Goal: Task Accomplishment & Management: Use online tool/utility

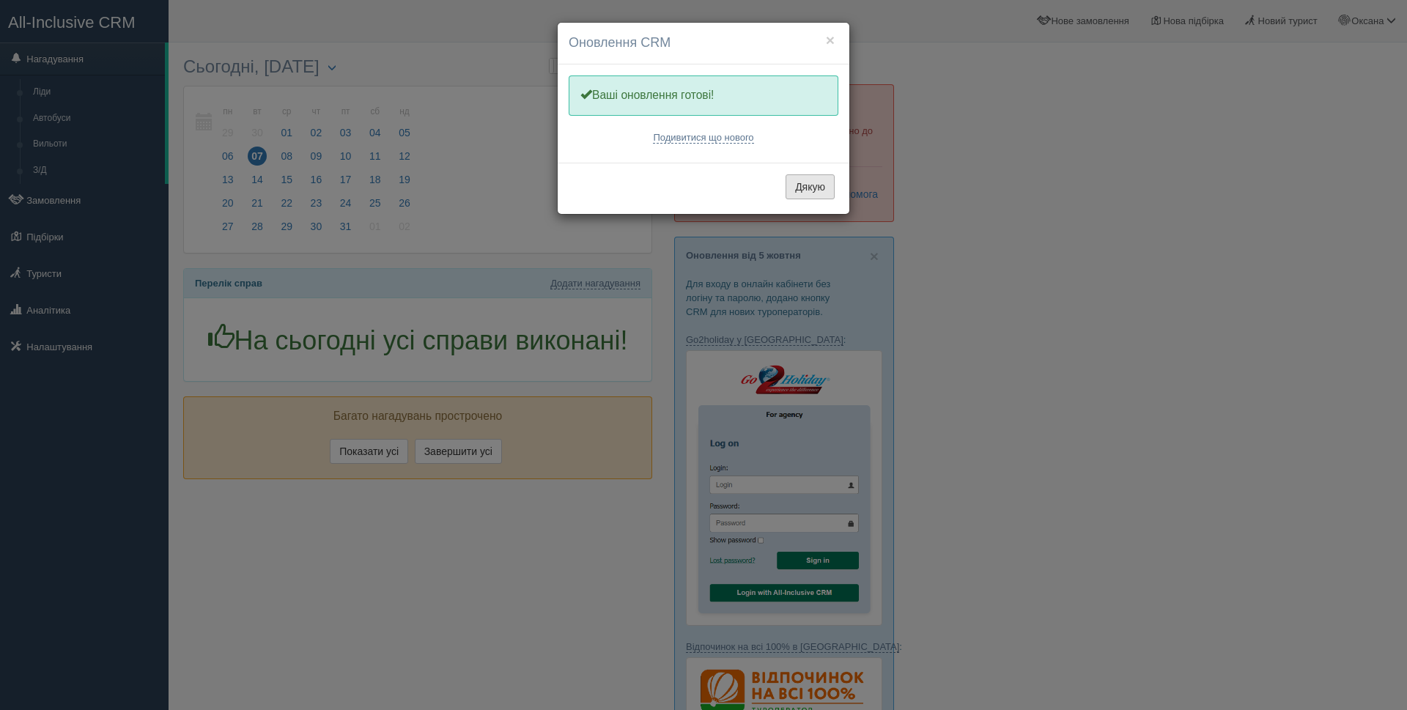
click at [804, 191] on button "Дякую" at bounding box center [810, 186] width 49 height 25
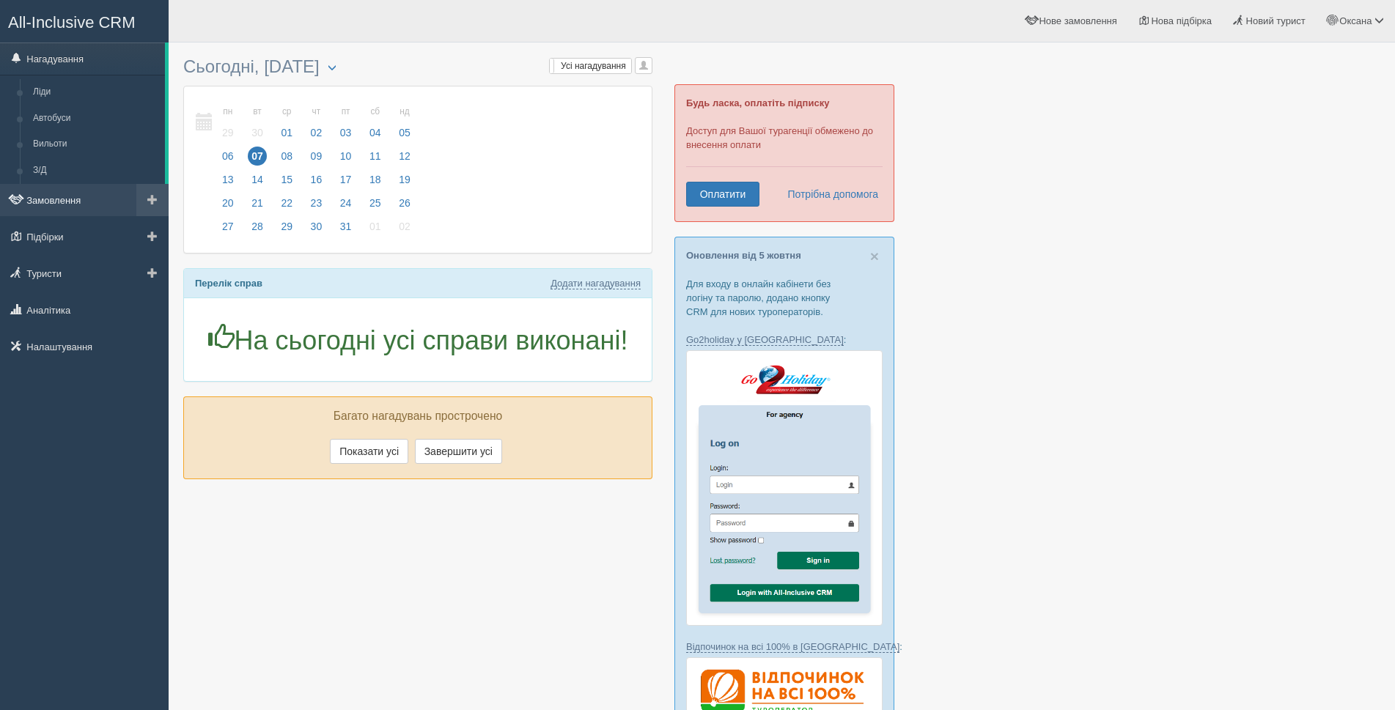
click at [90, 205] on link "Замовлення" at bounding box center [84, 200] width 169 height 32
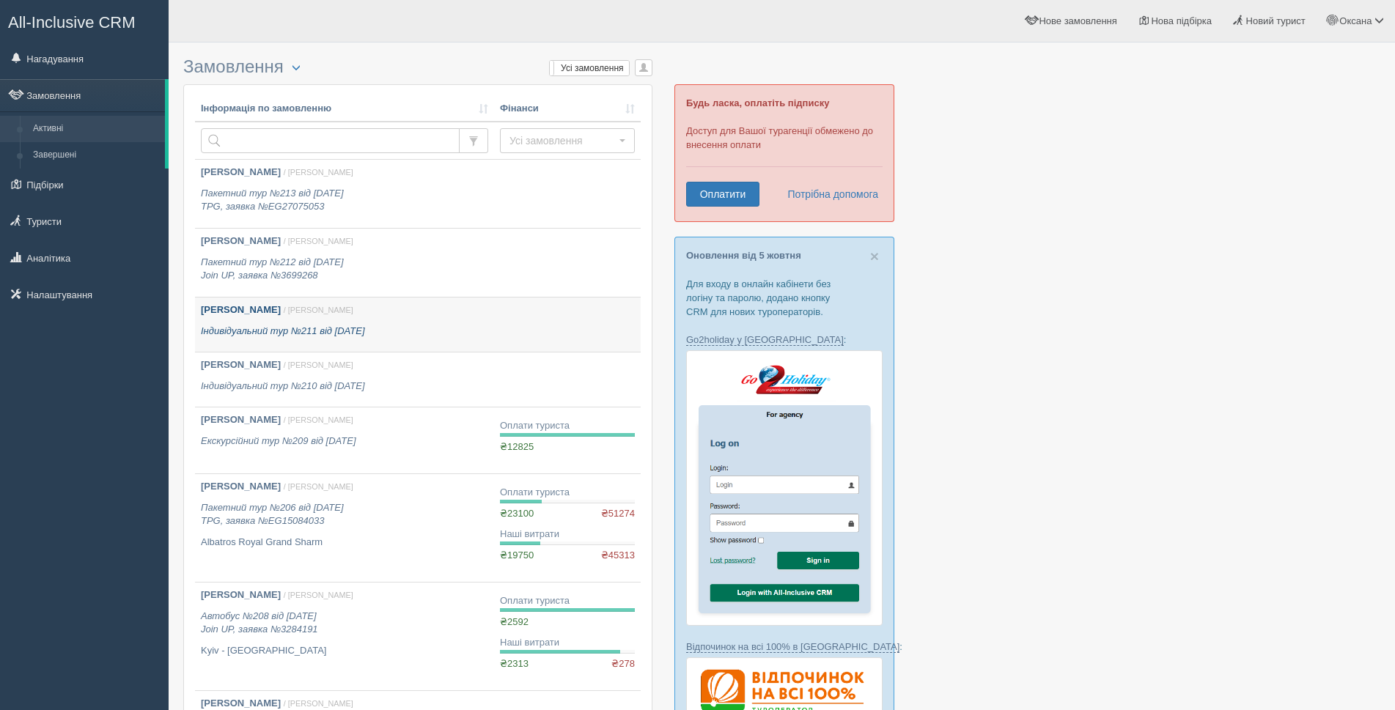
click at [430, 334] on p "Індивідуальний тур №211 від [DATE]" at bounding box center [344, 332] width 287 height 14
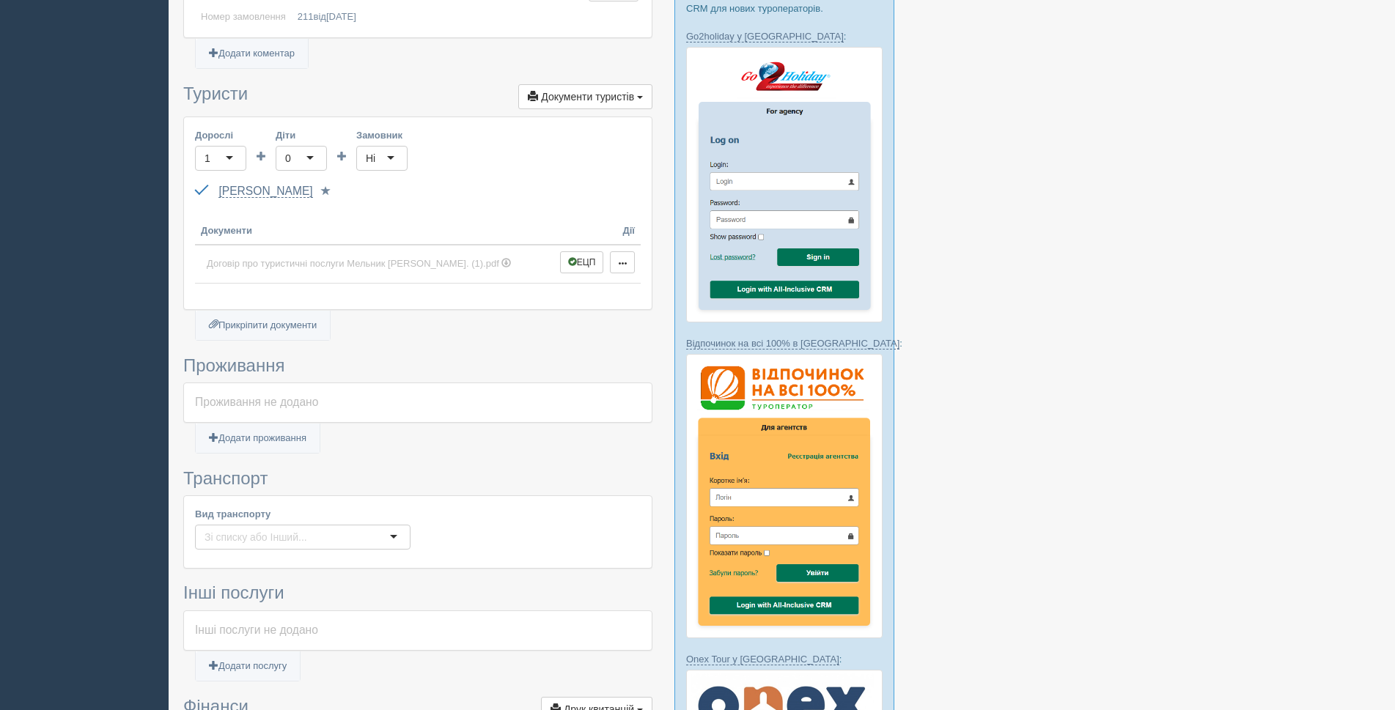
scroll to position [754, 0]
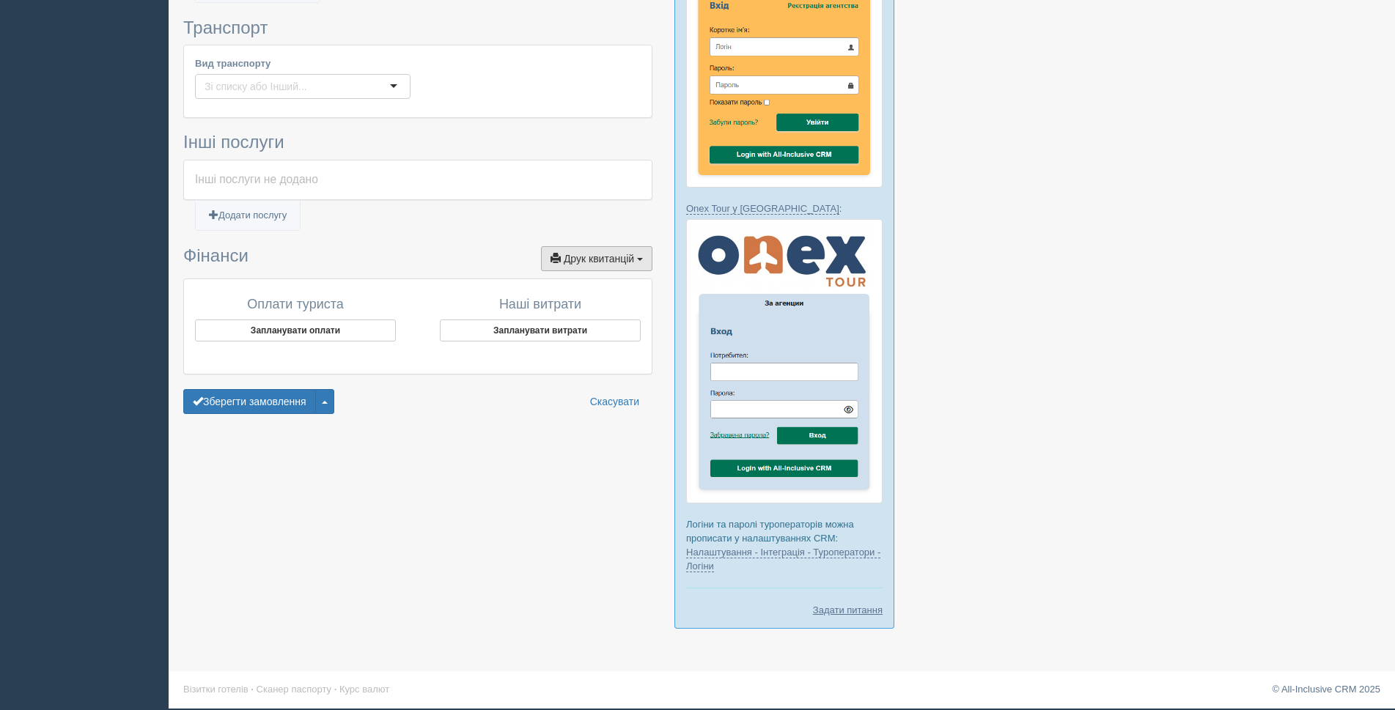
click at [599, 258] on span "Друк квитанцій" at bounding box center [599, 259] width 70 height 12
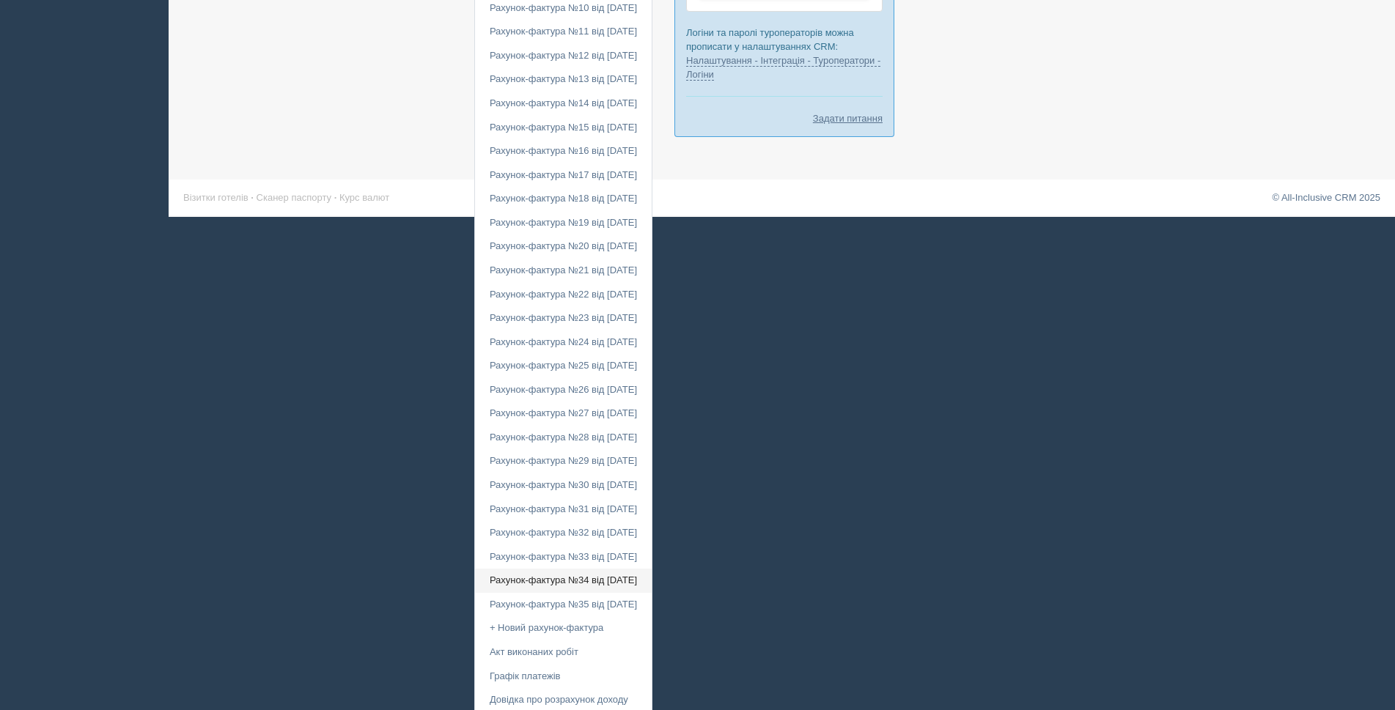
scroll to position [1298, 0]
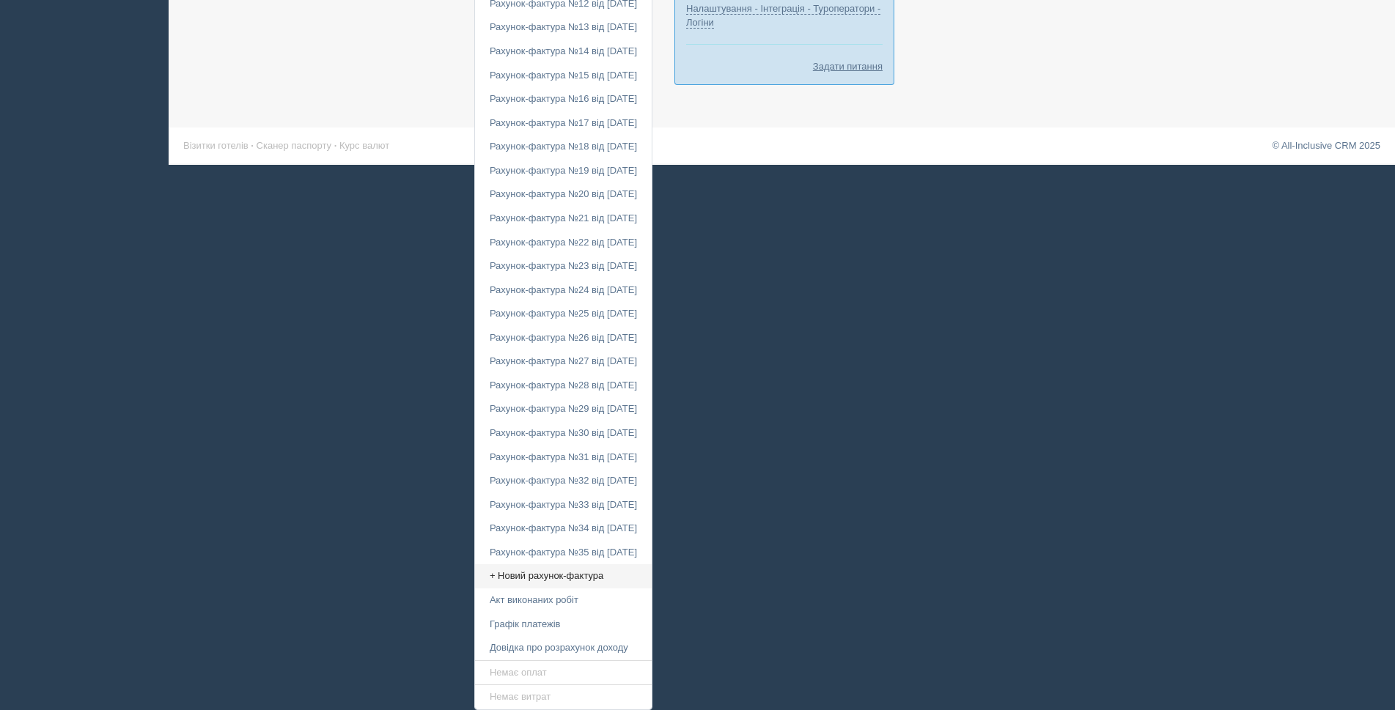
click at [490, 577] on link "+ Новий рахунок-фактура" at bounding box center [563, 576] width 177 height 24
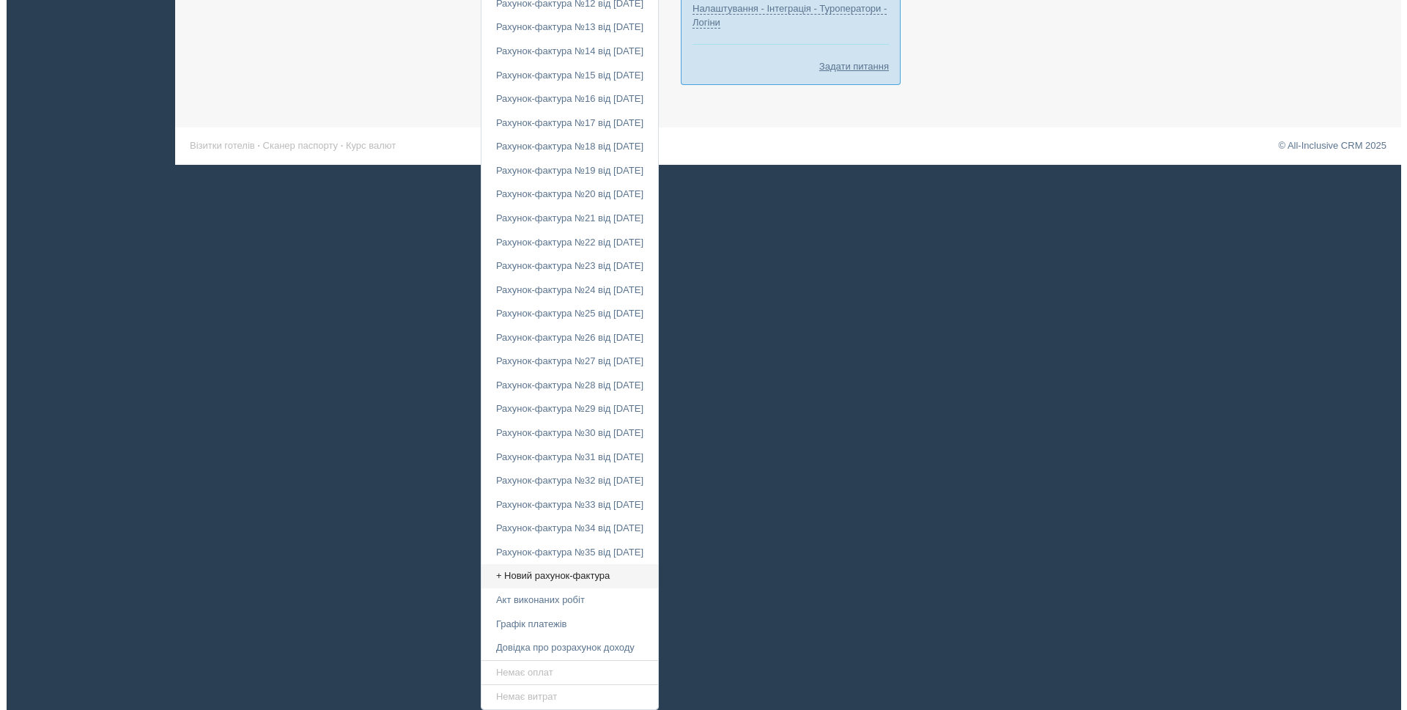
scroll to position [754, 0]
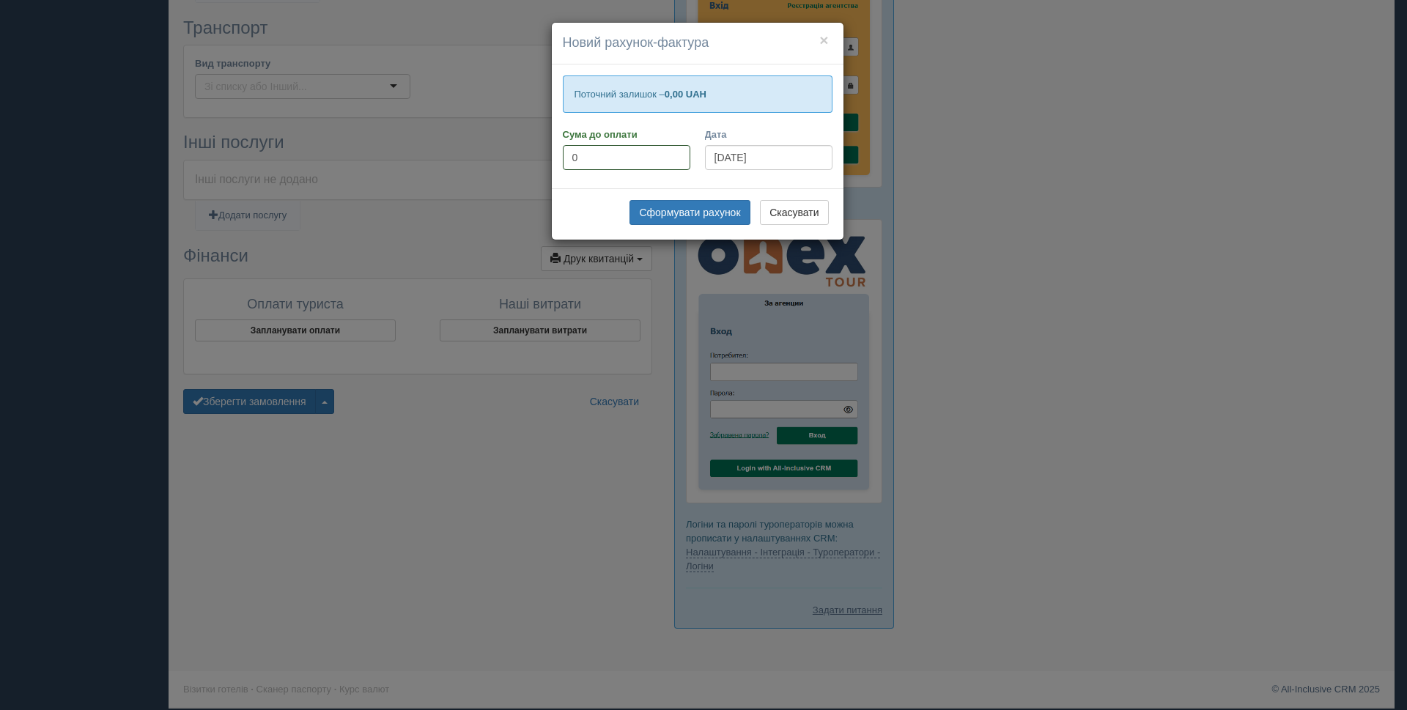
drag, startPoint x: 578, startPoint y: 154, endPoint x: 548, endPoint y: 156, distance: 30.1
click at [548, 156] on div "× Новий рахунок-фактура Поточний залишок – 0,00 UAH Сума до оплати 0 Дата 07.10…" at bounding box center [703, 355] width 1407 height 710
type input "107803"
click at [720, 213] on button "Сформувати рахунок" at bounding box center [690, 212] width 120 height 25
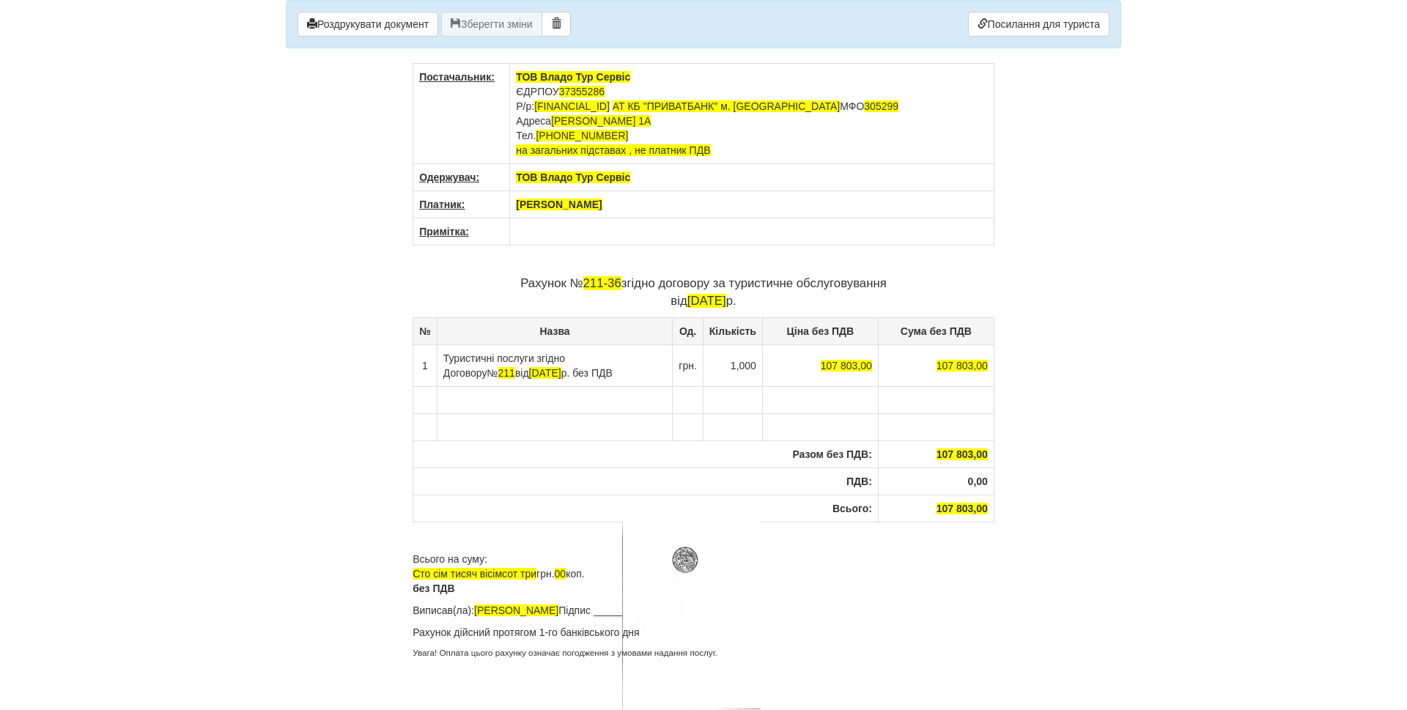
click at [633, 212] on th "[PERSON_NAME]" at bounding box center [752, 204] width 484 height 27
drag, startPoint x: 655, startPoint y: 206, endPoint x: 515, endPoint y: 202, distance: 140.0
click at [515, 202] on th "[PERSON_NAME]" at bounding box center [752, 204] width 484 height 27
click at [548, 238] on td "To enrich screen reader interactions, please activate Accessibility in Grammarl…" at bounding box center [752, 231] width 484 height 27
click at [589, 287] on span "211-36" at bounding box center [602, 283] width 38 height 14
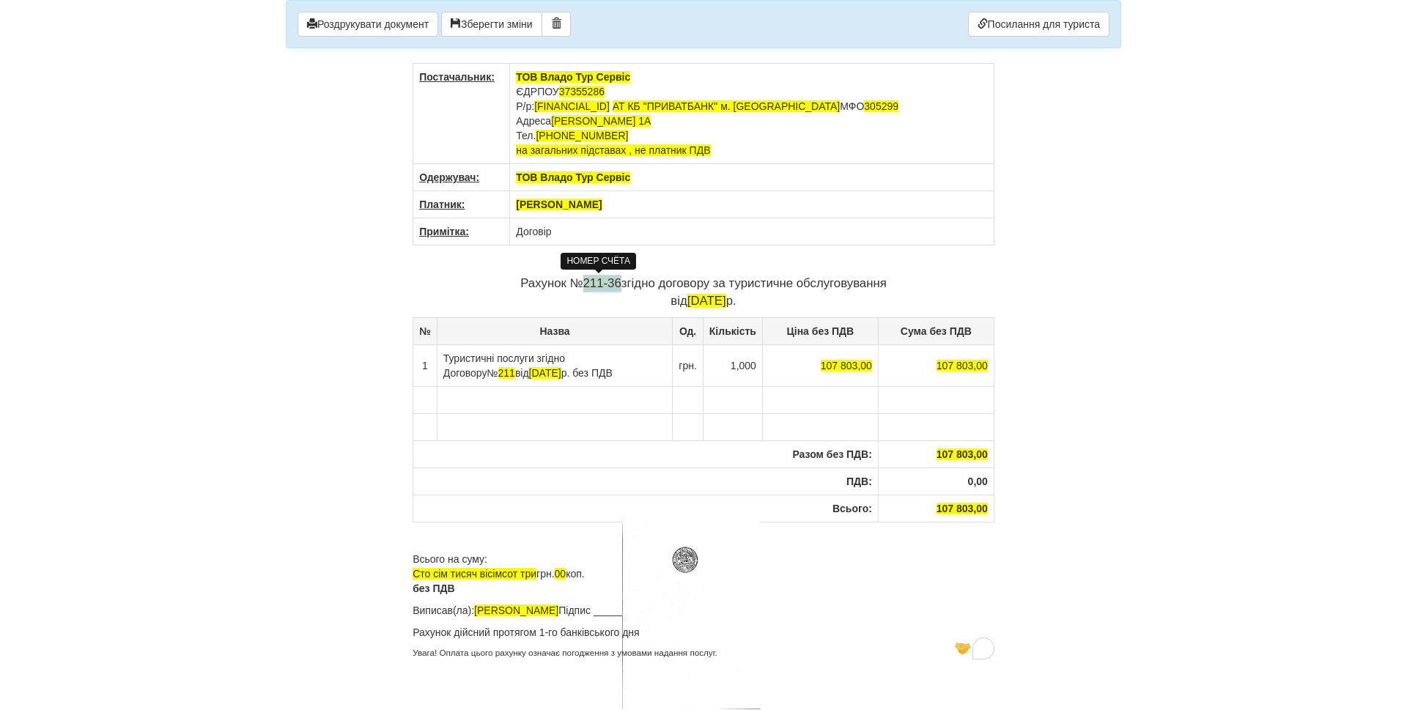
drag, startPoint x: 582, startPoint y: 286, endPoint x: 616, endPoint y: 279, distance: 34.5
click at [616, 279] on span "211-36" at bounding box center [602, 283] width 38 height 14
drag, startPoint x: 1133, startPoint y: 228, endPoint x: 975, endPoint y: 200, distance: 160.7
click at [1133, 228] on body "× Деякі поля не заповнено Ми підсвітили порожні поля червоним кольором. Ви може…" at bounding box center [703, 355] width 1407 height 710
click at [600, 292] on p "Рахунок № 211-36 згідно договору за туристичне обслуговування від 07.10.2025 р." at bounding box center [704, 292] width 582 height 35
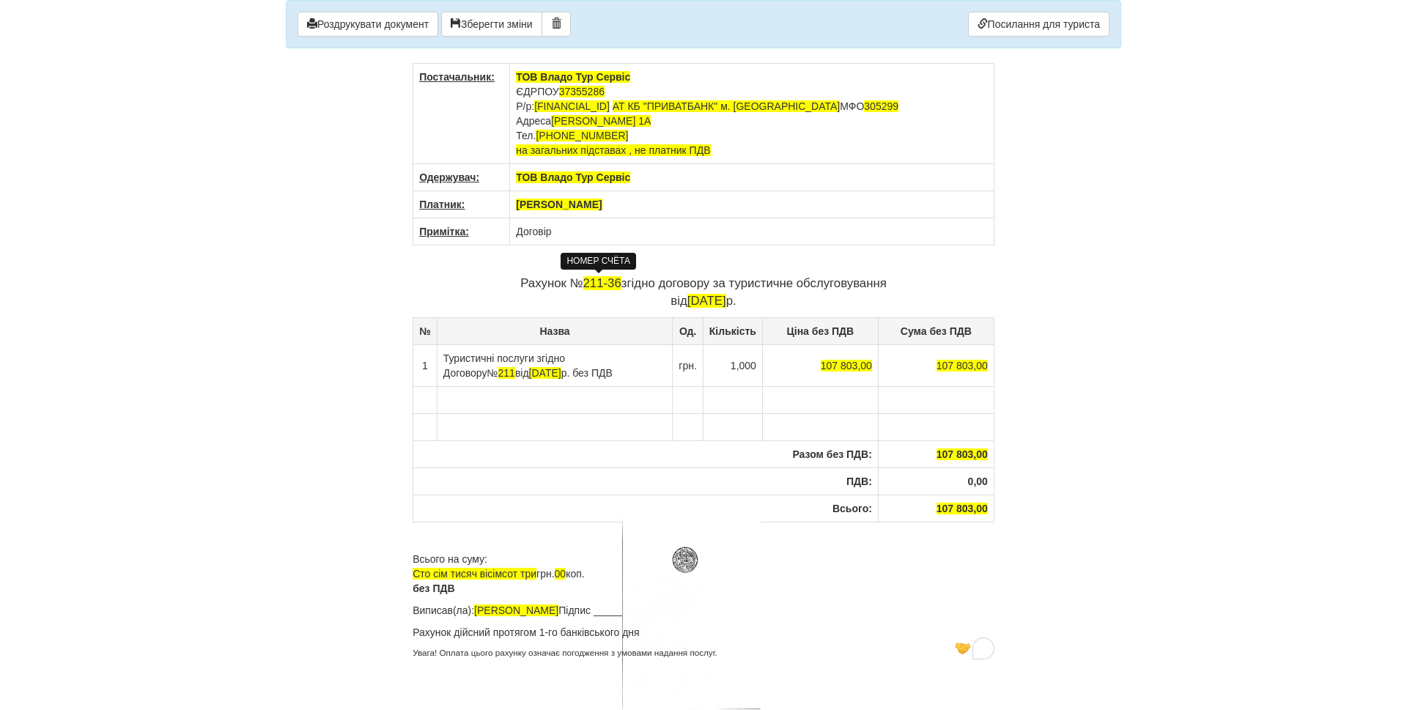
click at [583, 287] on span "211-36" at bounding box center [602, 283] width 38 height 14
drag, startPoint x: 587, startPoint y: 282, endPoint x: 599, endPoint y: 282, distance: 11.7
click at [599, 282] on span "211-36" at bounding box center [602, 283] width 38 height 14
click at [597, 283] on span "2-36" at bounding box center [602, 283] width 25 height 14
click at [515, 367] on span "№ 211" at bounding box center [501, 373] width 28 height 12
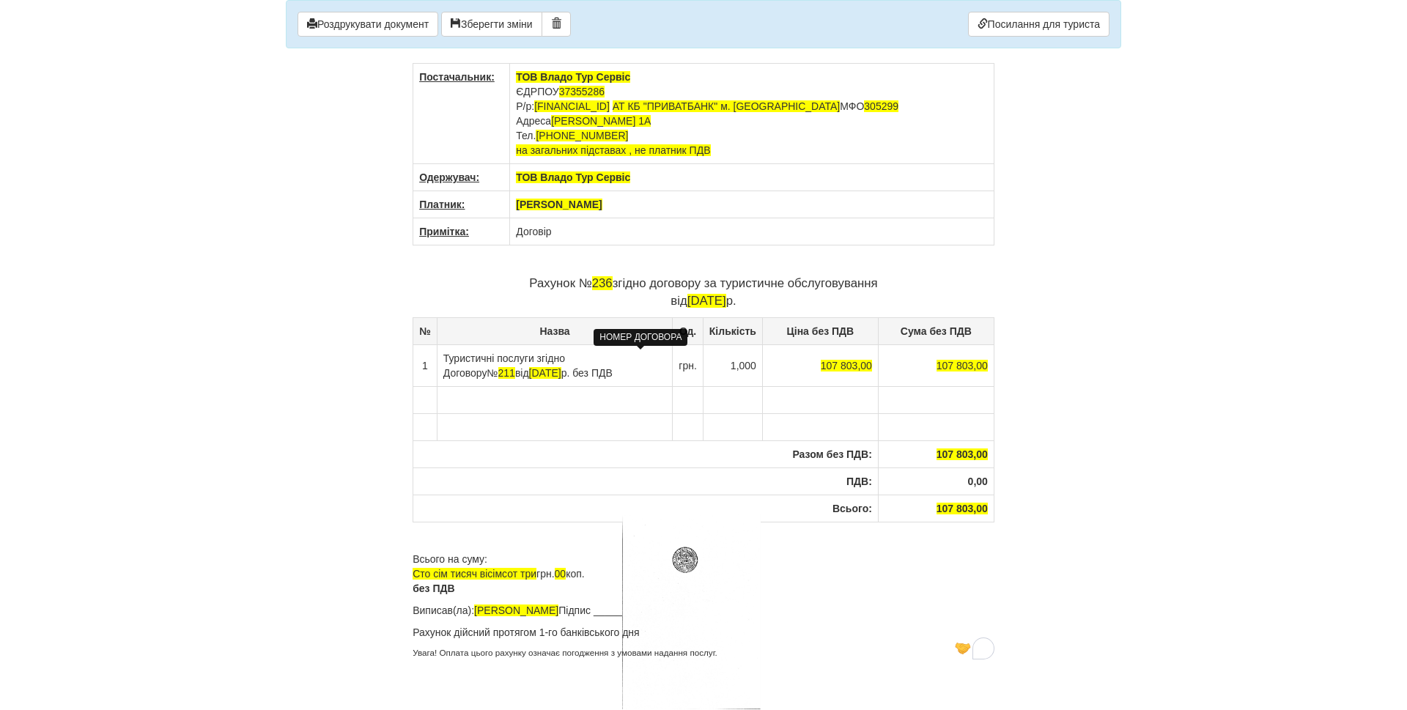
click at [515, 367] on span "211" at bounding box center [506, 373] width 17 height 12
drag, startPoint x: 633, startPoint y: 360, endPoint x: 647, endPoint y: 358, distance: 14.8
click at [515, 367] on span "211" at bounding box center [506, 373] width 17 height 12
click at [191, 324] on body "× Деякі поля не заповнено Ми підсвітили порожні поля червоним кольором. Ви може…" at bounding box center [703, 355] width 1407 height 710
click at [515, 367] on span "№ 211" at bounding box center [501, 373] width 28 height 12
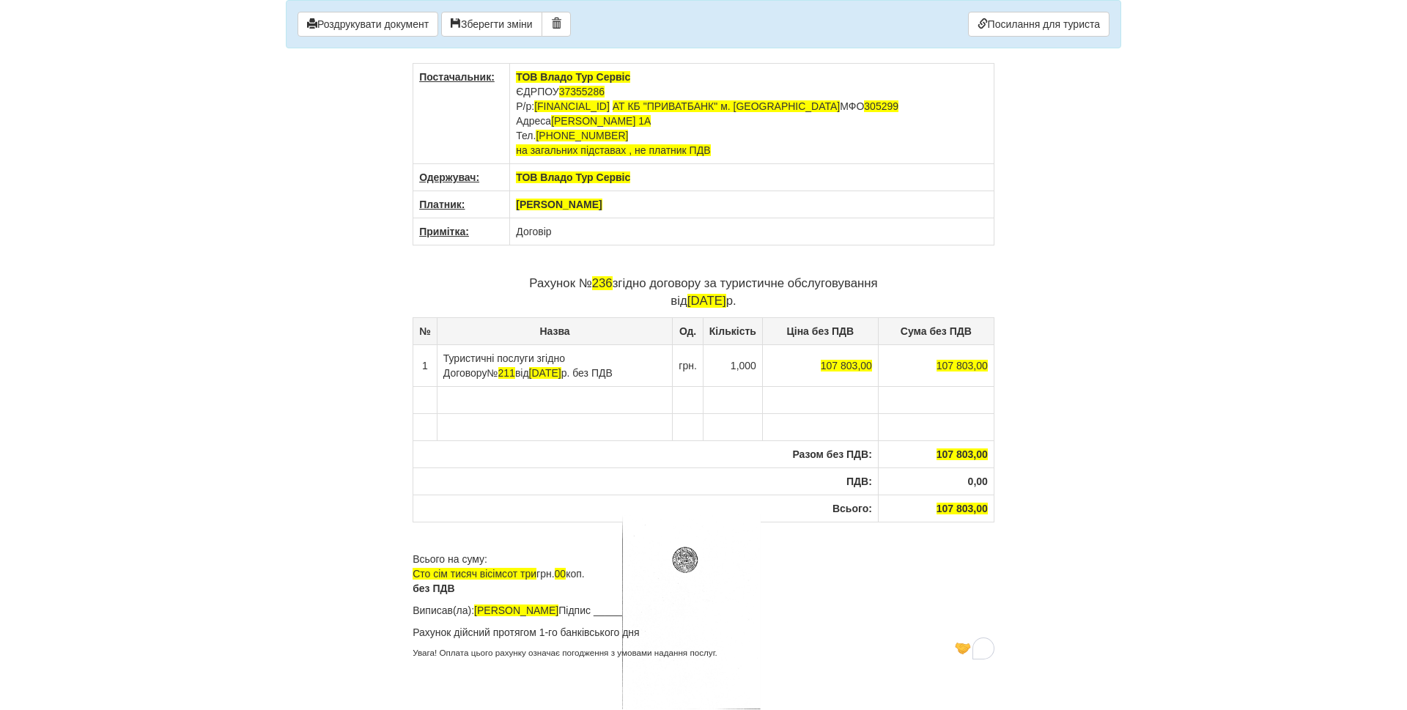
drag, startPoint x: 621, startPoint y: 358, endPoint x: 646, endPoint y: 368, distance: 27.0
click at [646, 368] on td "Туристичні послуги згідно Договору № 211 від 19.06.2024 р. без ПДВ" at bounding box center [555, 365] width 236 height 42
click at [575, 237] on td "Договір" at bounding box center [752, 231] width 484 height 27
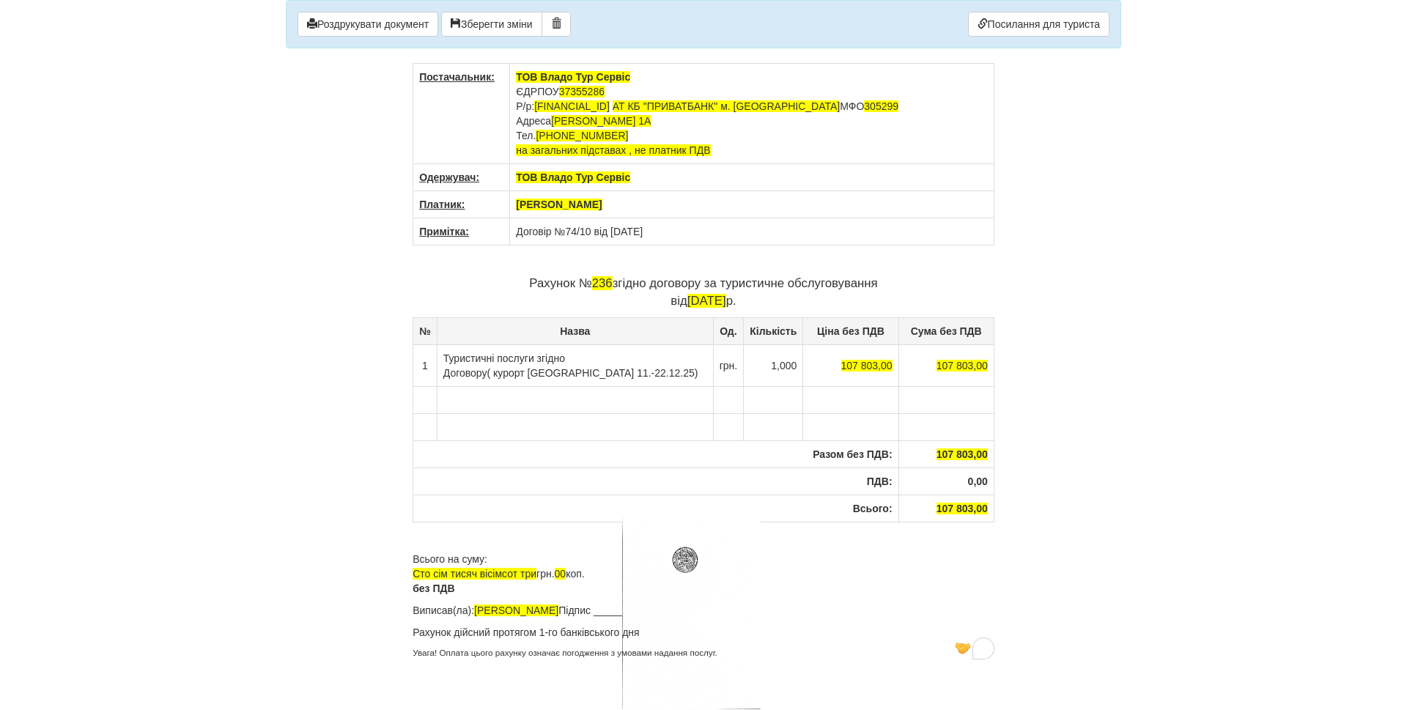
click at [243, 504] on body "× Деякі поля не заповнено Ми підсвітили порожні поля червоним кольором. Ви може…" at bounding box center [703, 355] width 1407 height 710
click at [391, 28] on button "Роздрукувати документ" at bounding box center [368, 24] width 141 height 25
click at [410, 402] on div "× Деякі поля не заповнено Ми підсвітили порожні поля червоним кольором. Ви може…" at bounding box center [704, 333] width 858 height 667
drag, startPoint x: 419, startPoint y: 402, endPoint x: 542, endPoint y: 393, distance: 123.5
click at [818, 405] on tr "To enrich screen reader interactions, please activate Accessibility in Grammarl…" at bounding box center [703, 399] width 581 height 27
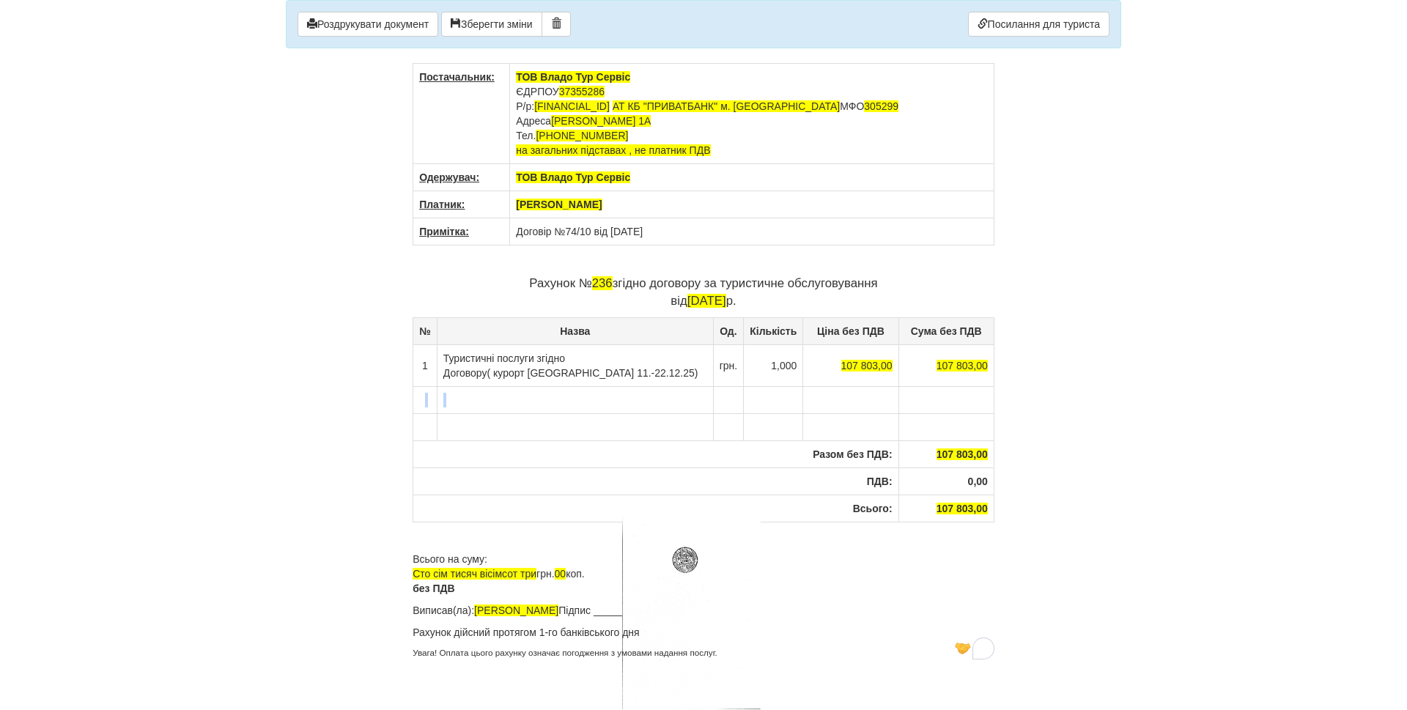
drag, startPoint x: 428, startPoint y: 399, endPoint x: 907, endPoint y: 399, distance: 478.6
click at [907, 399] on tr "To enrich screen reader interactions, please activate Accessibility in Grammarl…" at bounding box center [703, 399] width 581 height 27
click at [461, 419] on td "To enrich screen reader interactions, please activate Accessibility in Grammarl…" at bounding box center [575, 426] width 276 height 27
drag, startPoint x: 422, startPoint y: 422, endPoint x: 466, endPoint y: 430, distance: 44.6
click at [688, 424] on tr "To enrich screen reader interactions, please activate Accessibility in Grammarl…" at bounding box center [703, 426] width 581 height 27
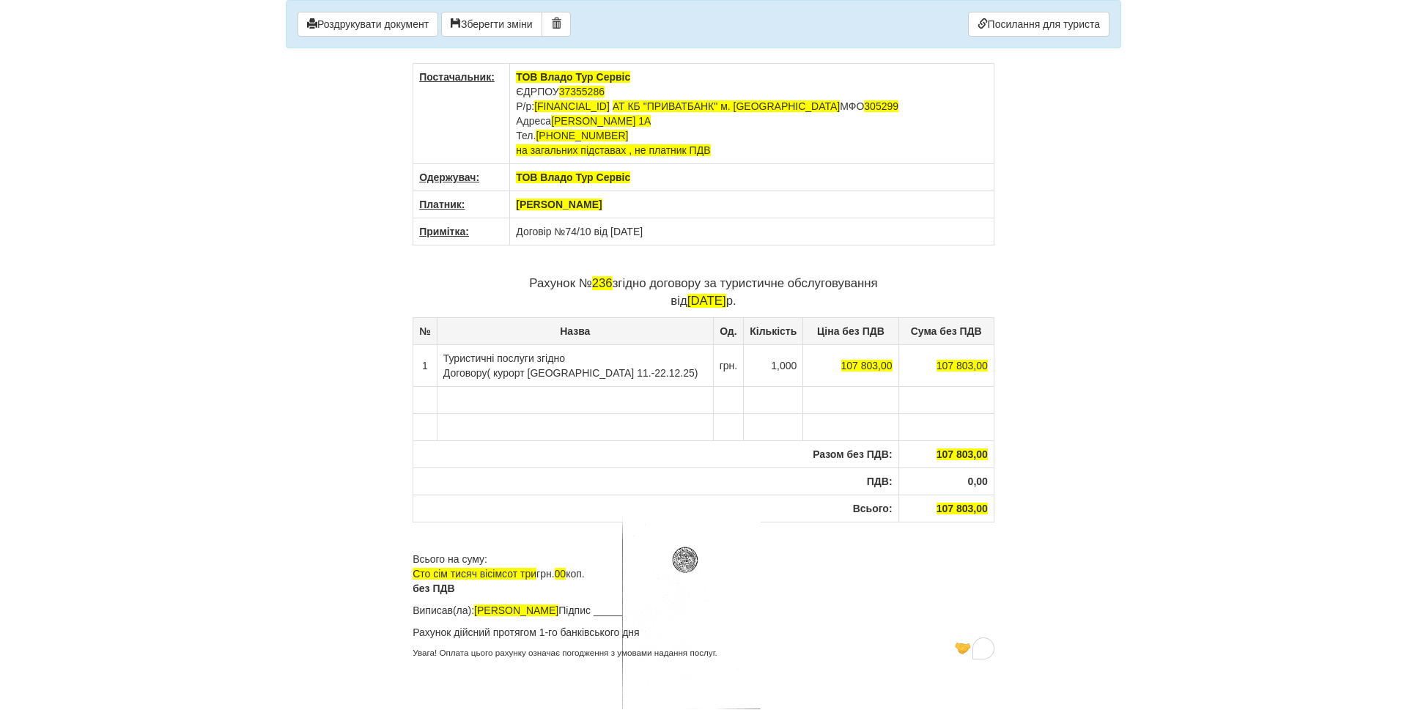
click at [461, 446] on th "Разом без ПДВ:" at bounding box center [655, 454] width 485 height 27
click at [413, 427] on td "To enrich screen reader interactions, please activate Accessibility in Grammarl…" at bounding box center [425, 426] width 24 height 27
drag, startPoint x: 419, startPoint y: 427, endPoint x: 473, endPoint y: 432, distance: 53.8
click at [473, 432] on tr "To enrich screen reader interactions, please activate Accessibility in Grammarl…" at bounding box center [703, 426] width 581 height 27
drag, startPoint x: 424, startPoint y: 408, endPoint x: 468, endPoint y: 408, distance: 44.0
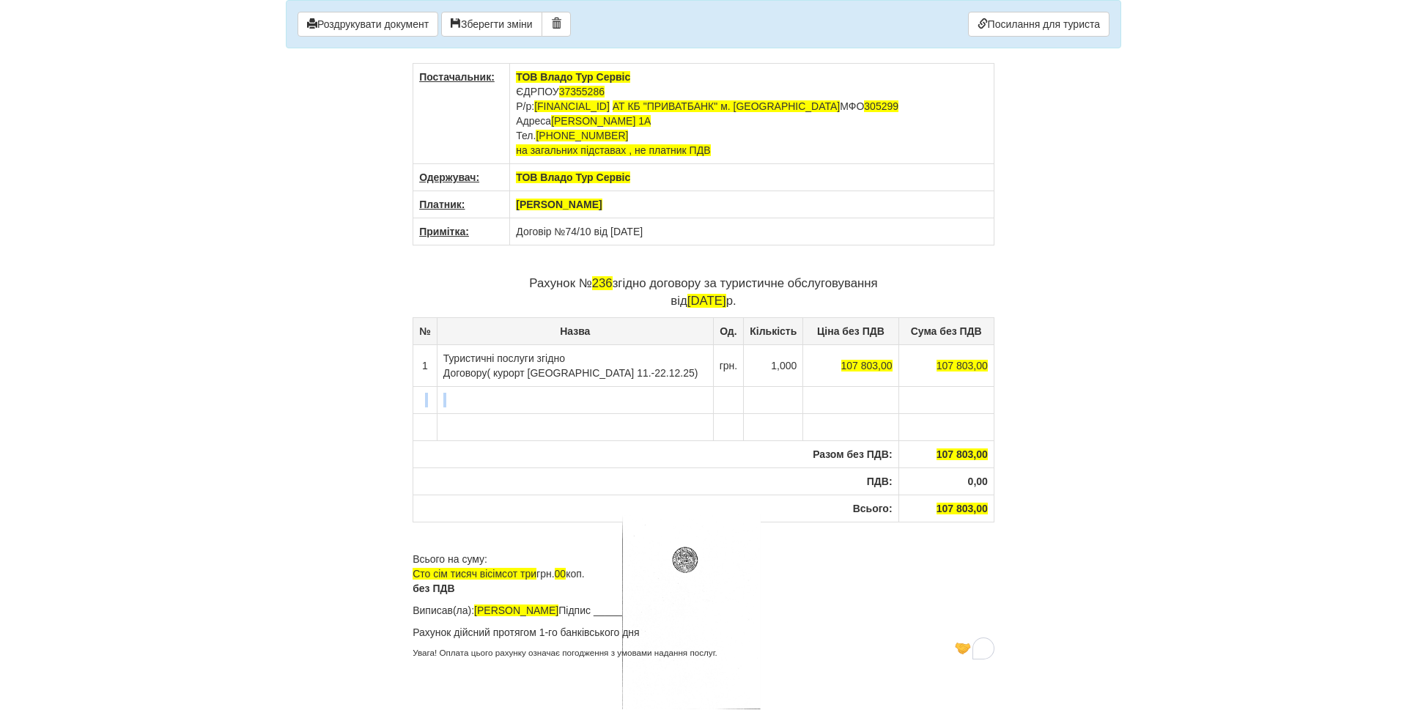
click at [468, 408] on tr "To enrich screen reader interactions, please activate Accessibility in Grammarl…" at bounding box center [703, 399] width 581 height 27
drag, startPoint x: 423, startPoint y: 402, endPoint x: 311, endPoint y: 442, distance: 119.2
click at [311, 442] on div "× Деякі поля не заповнено Ми підсвітили порожні поля червоним кольором. Ви може…" at bounding box center [704, 333] width 858 height 667
click at [382, 28] on button "Роздрукувати документ" at bounding box center [368, 24] width 141 height 25
click at [245, 467] on body "× Деякі поля не заповнено Ми підсвітили порожні поля червоним кольором. Ви може…" at bounding box center [703, 355] width 1407 height 710
